Goal: Information Seeking & Learning: Check status

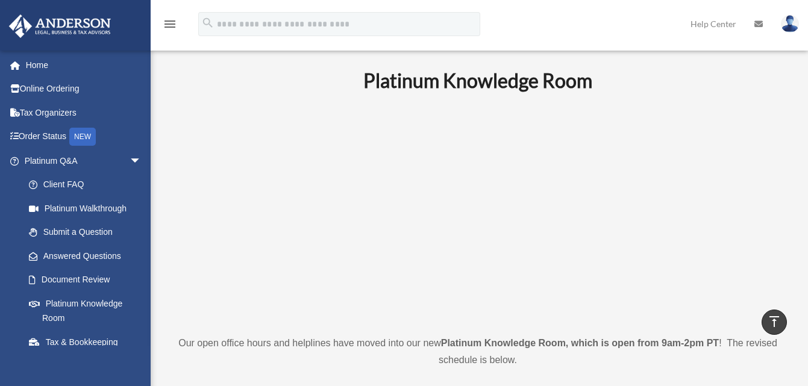
scroll to position [529, 0]
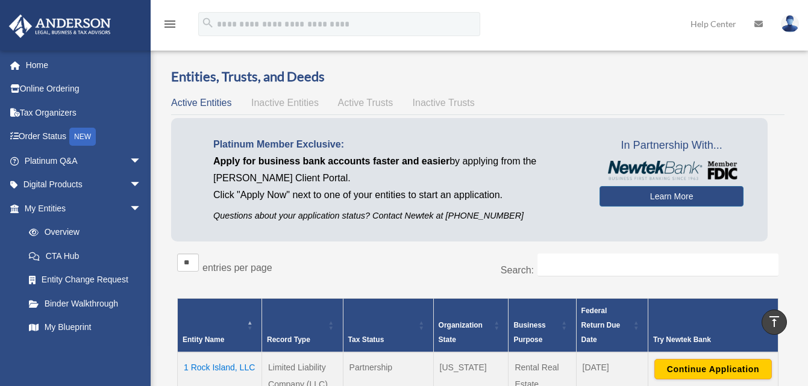
scroll to position [422, 0]
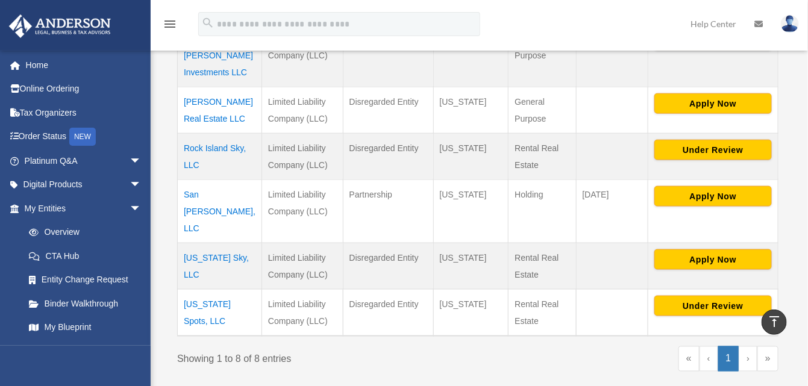
click at [204, 289] on td "[US_STATE] Spots, LLC" at bounding box center [220, 312] width 84 height 47
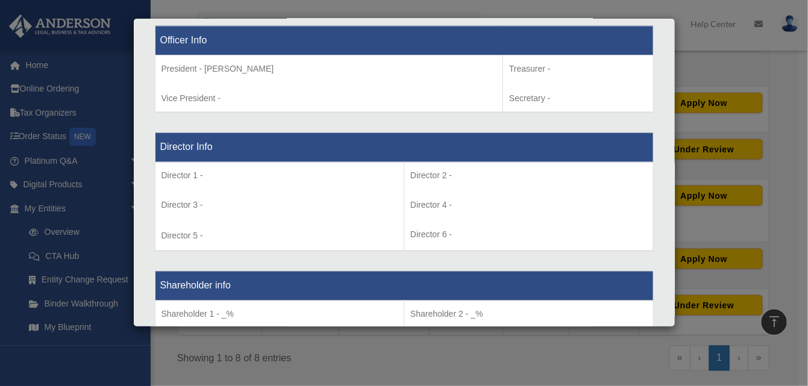
scroll to position [628, 0]
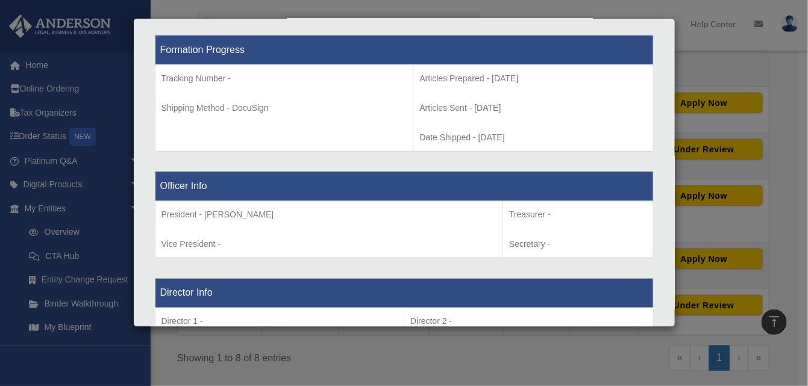
click at [787, 81] on div "Details × Articles Sent Organizational Date" at bounding box center [404, 193] width 808 height 386
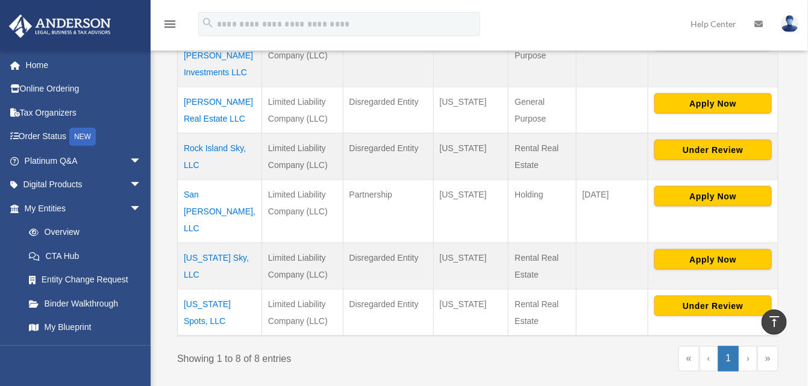
click at [216, 133] on td "Rock Island Sky, LLC" at bounding box center [220, 156] width 84 height 46
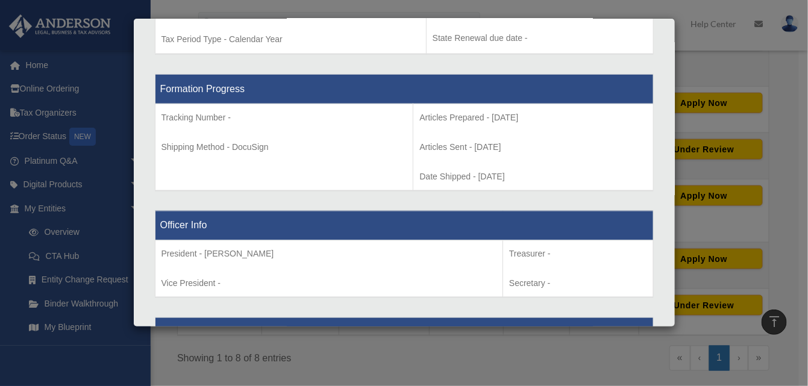
scroll to position [362, 0]
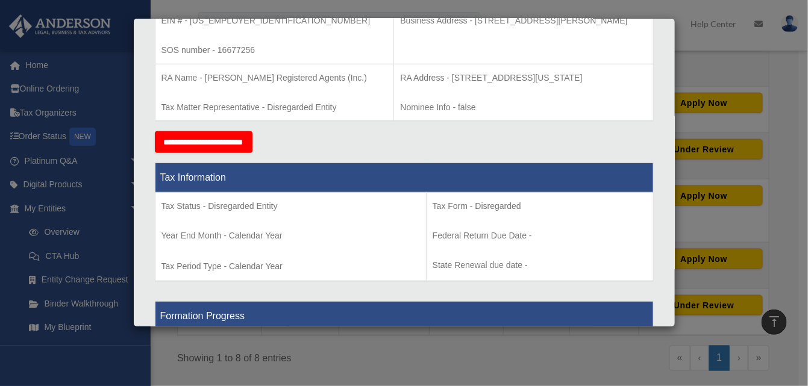
click at [798, 138] on div "Details × Articles Sent Organizational Date" at bounding box center [404, 193] width 808 height 386
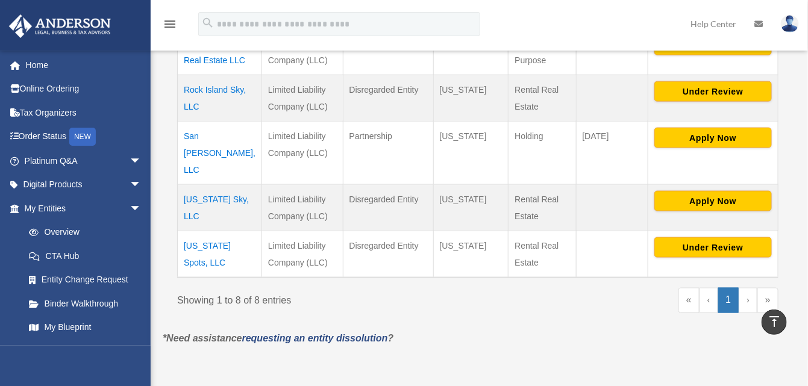
scroll to position [482, 0]
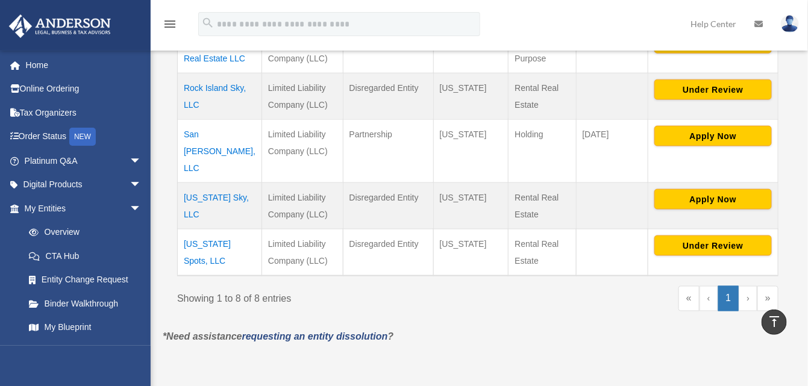
drag, startPoint x: 222, startPoint y: 209, endPoint x: 208, endPoint y: 208, distance: 13.9
click at [208, 229] on td "[US_STATE] Spots, LLC" at bounding box center [220, 252] width 84 height 47
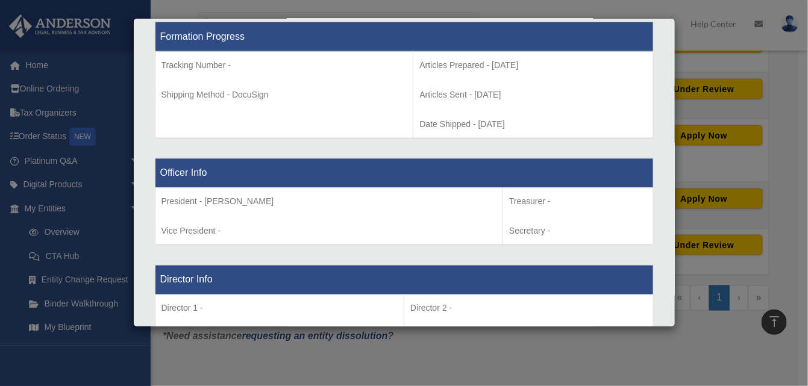
scroll to position [663, 0]
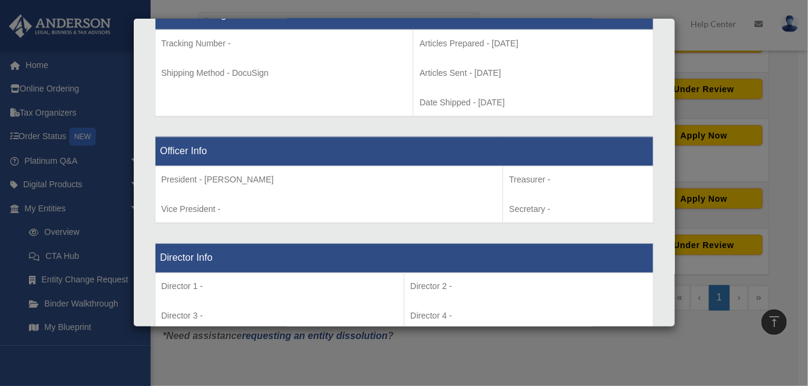
click at [580, 347] on div "Details × Articles Sent Organizational Date" at bounding box center [404, 193] width 808 height 386
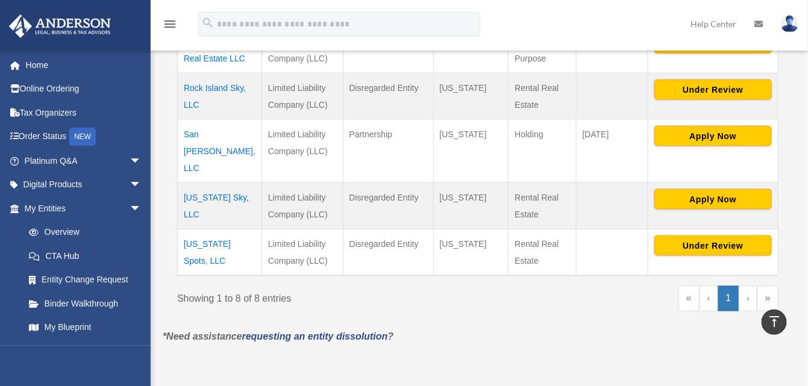
click at [209, 183] on td "[US_STATE] Sky, LLC" at bounding box center [220, 206] width 84 height 46
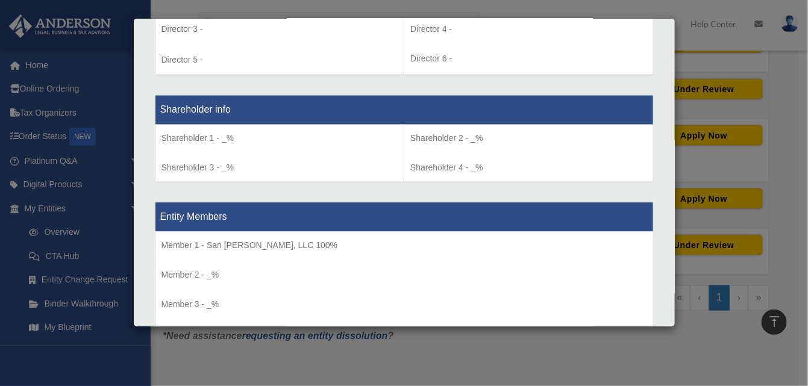
scroll to position [965, 0]
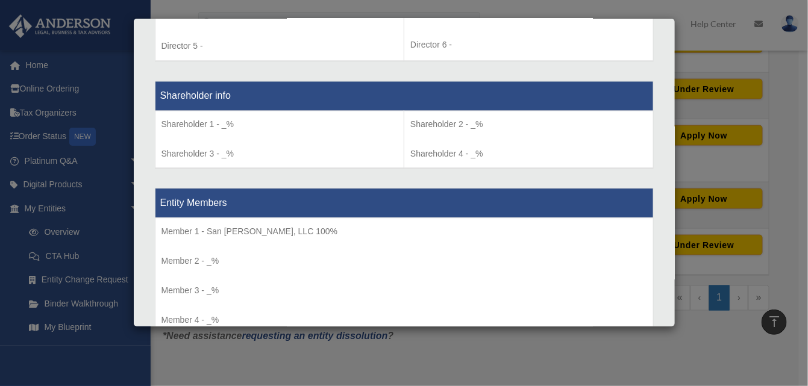
click at [355, 346] on div "Details × Articles Sent Organizational Date" at bounding box center [404, 193] width 808 height 386
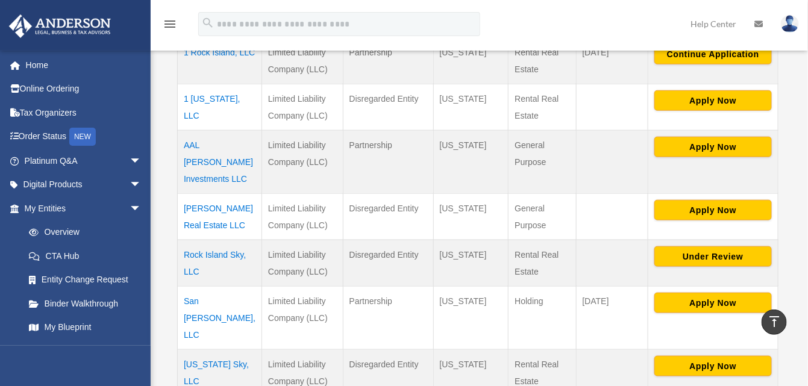
scroll to position [301, 0]
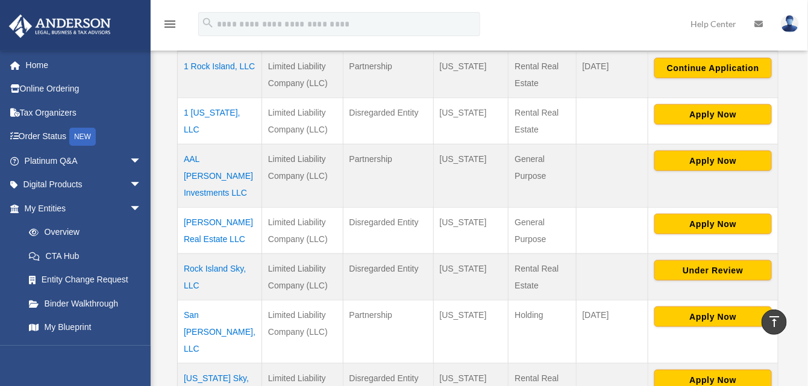
click at [209, 254] on td "Rock Island Sky, LLC" at bounding box center [220, 277] width 84 height 46
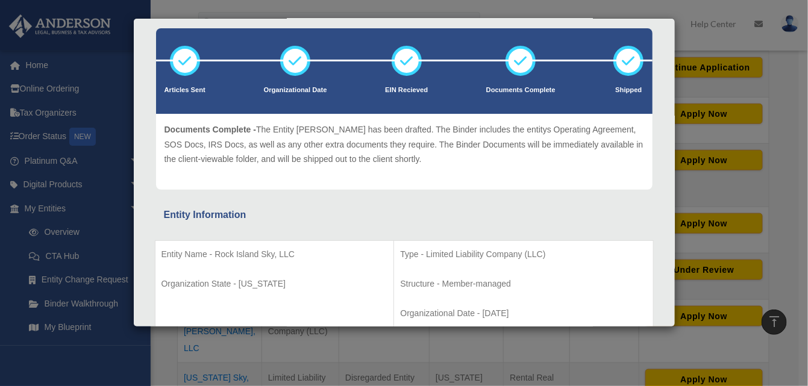
scroll to position [60, 0]
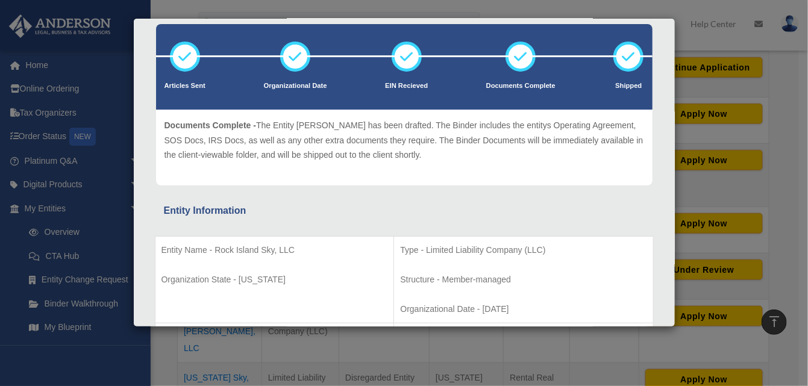
click at [790, 118] on div "Details × Articles Sent Organizational Date" at bounding box center [404, 193] width 808 height 386
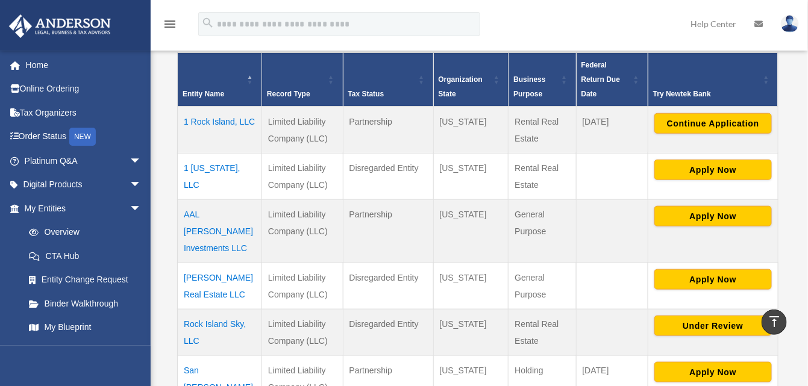
scroll to position [241, 0]
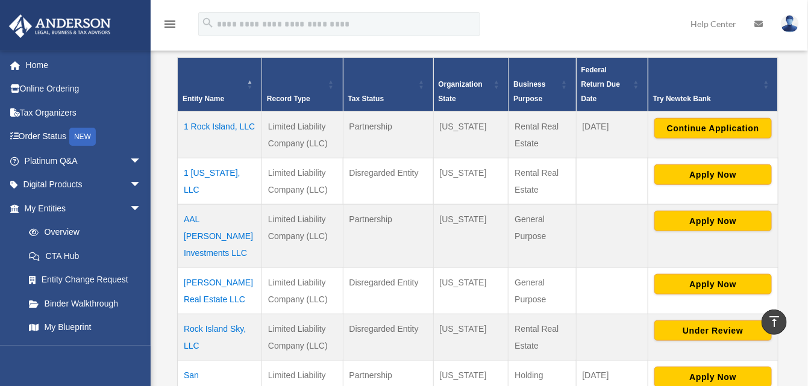
click at [206, 169] on td "1 [US_STATE], LLC" at bounding box center [220, 181] width 84 height 46
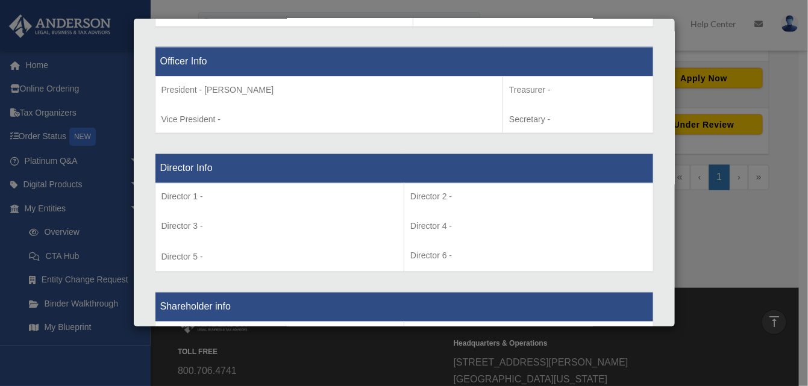
scroll to position [749, 0]
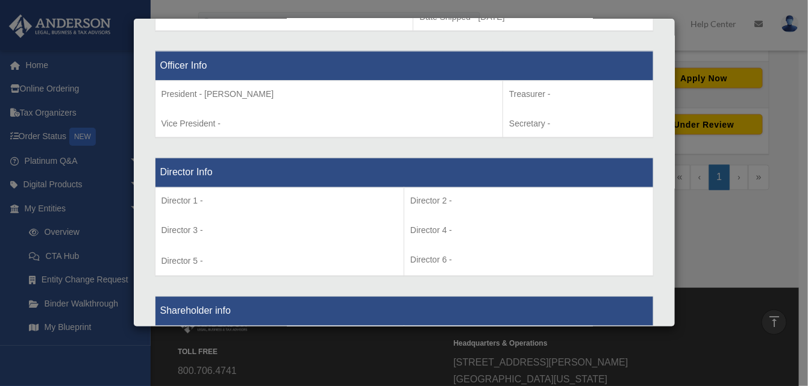
click at [766, 255] on div "Details × Articles Sent Organizational Date" at bounding box center [404, 193] width 808 height 386
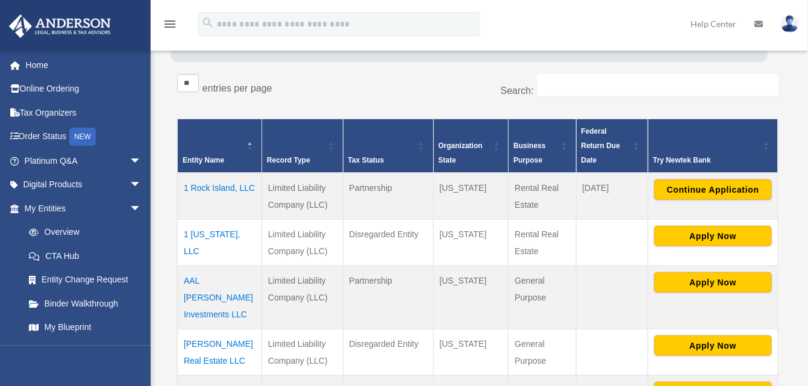
scroll to position [181, 0]
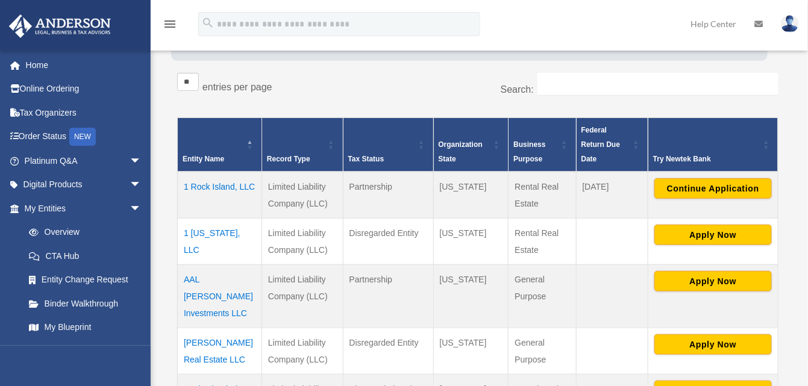
click at [215, 184] on td "1 Rock Island, LLC" at bounding box center [220, 195] width 84 height 47
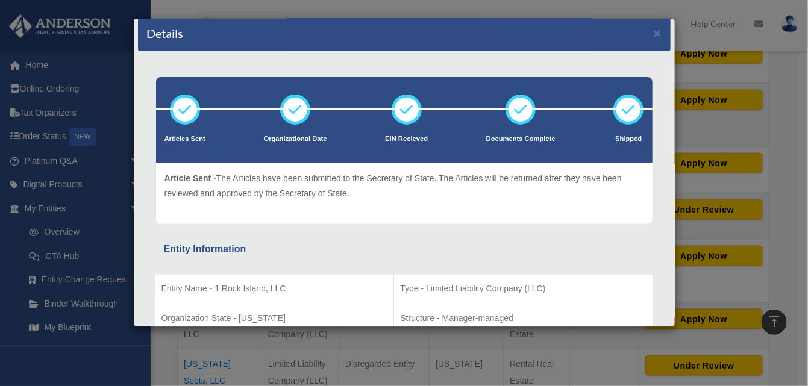
scroll to position [0, 0]
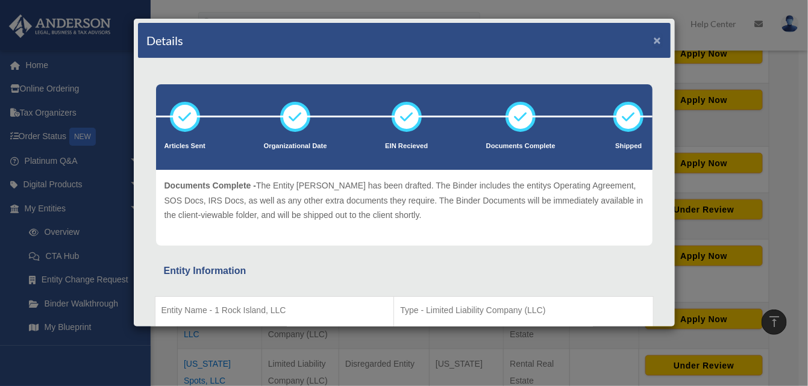
click at [654, 36] on button "×" at bounding box center [658, 40] width 8 height 13
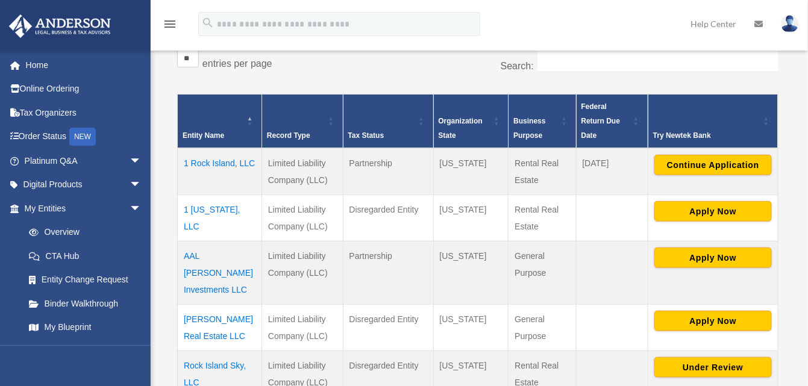
scroll to position [241, 0]
